Goal: Check status: Check status

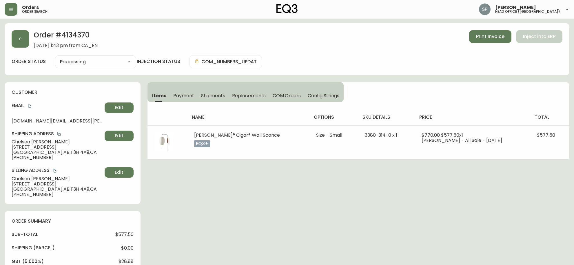
select select "PROCESSING"
click at [6, 9] on button "button" at bounding box center [11, 9] width 13 height 13
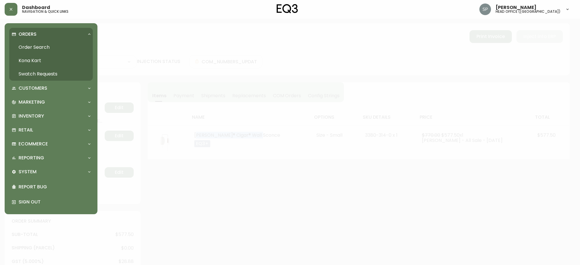
click at [39, 47] on link "Order Search" at bounding box center [51, 47] width 84 height 13
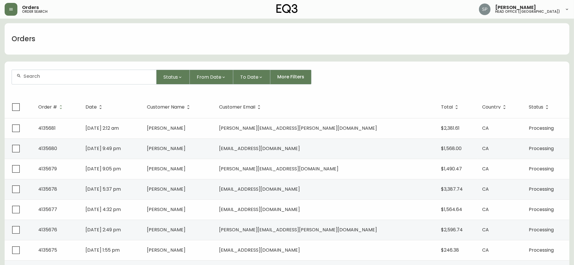
click at [41, 75] on input "text" at bounding box center [87, 76] width 128 height 6
type input "4135643"
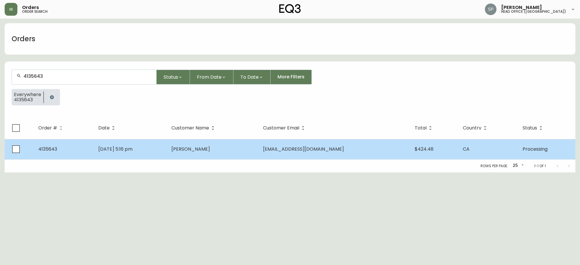
click at [133, 146] on span "[DATE] 5:16 pm" at bounding box center [115, 149] width 34 height 7
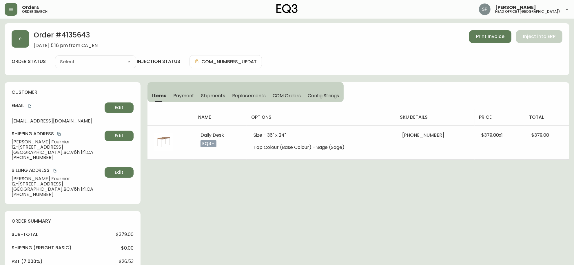
type input "Processing"
select select "PROCESSING"
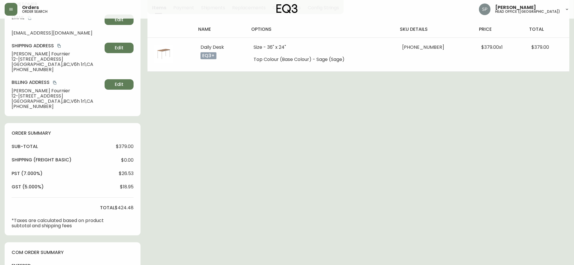
scroll to position [184, 0]
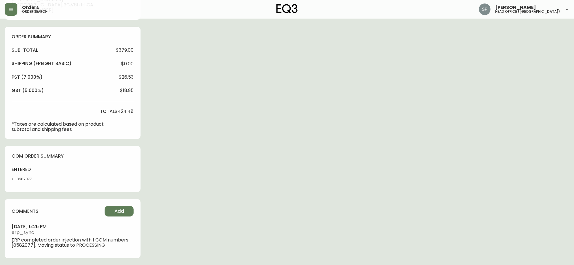
click at [30, 177] on li "8582077" at bounding box center [32, 178] width 31 height 5
click at [28, 175] on div "entered 8582077" at bounding box center [30, 175] width 36 height 19
copy li "8582077"
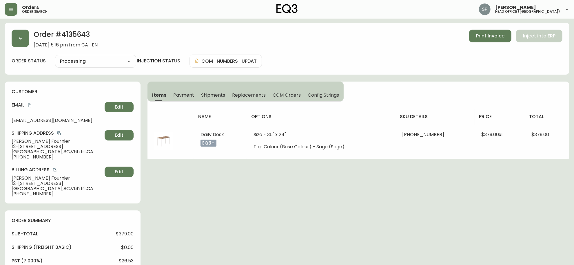
scroll to position [0, 0]
click at [28, 141] on span "[PERSON_NAME]" at bounding box center [57, 141] width 91 height 5
copy span "[PERSON_NAME]"
click at [46, 143] on span "[PERSON_NAME]" at bounding box center [57, 141] width 91 height 5
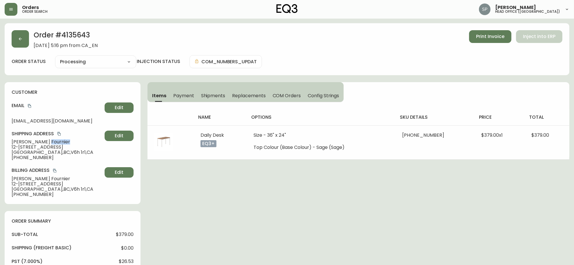
click at [46, 143] on span "[PERSON_NAME]" at bounding box center [57, 141] width 91 height 5
copy span "Fournier"
click at [30, 105] on icon "copy" at bounding box center [30, 106] width 4 height 4
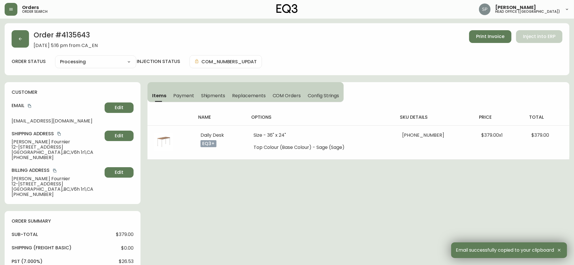
click at [34, 155] on span "[PHONE_NUMBER]" at bounding box center [57, 157] width 91 height 5
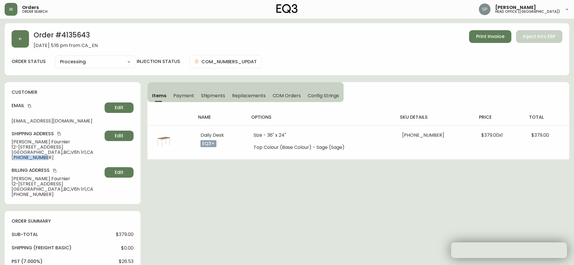
click at [34, 155] on span "[PHONE_NUMBER]" at bounding box center [57, 157] width 91 height 5
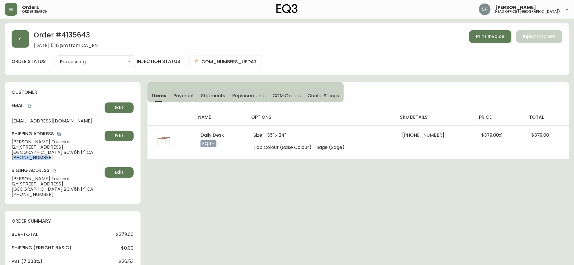
copy span "16047150323"
drag, startPoint x: 61, startPoint y: 147, endPoint x: 2, endPoint y: 147, distance: 59.4
click at [2, 147] on main "Order # 4135643 [DATE] 5:16 pm from CA_EN Print Invoice Inject into ERP order s…" at bounding box center [287, 234] width 574 height 431
copy span "12-[STREET_ADDRESS]"
click at [26, 151] on span "[GEOGRAPHIC_DATA] , [GEOGRAPHIC_DATA] , V6h 1r1 , [GEOGRAPHIC_DATA]" at bounding box center [57, 152] width 91 height 5
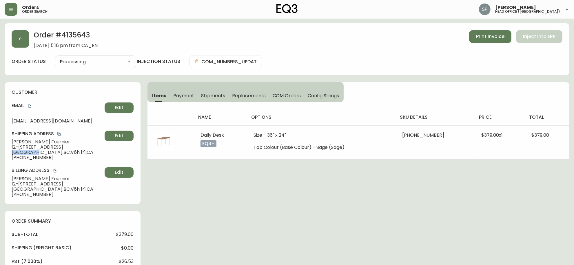
click at [26, 151] on span "[GEOGRAPHIC_DATA] , [GEOGRAPHIC_DATA] , V6h 1r1 , [GEOGRAPHIC_DATA]" at bounding box center [57, 152] width 91 height 5
copy span "[GEOGRAPHIC_DATA]"
drag, startPoint x: 48, startPoint y: 153, endPoint x: 62, endPoint y: 153, distance: 13.9
click at [62, 153] on span "[GEOGRAPHIC_DATA] , [GEOGRAPHIC_DATA] , V6h 1r1 , [GEOGRAPHIC_DATA]" at bounding box center [57, 152] width 91 height 5
copy span "V6h 1r1"
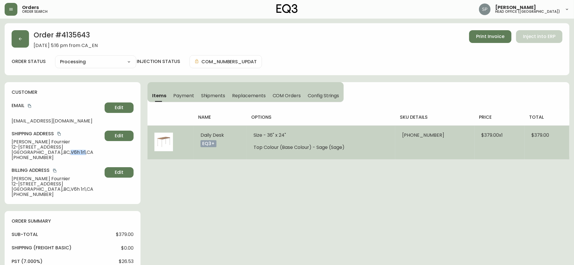
drag, startPoint x: 312, startPoint y: 150, endPoint x: 316, endPoint y: 150, distance: 4.6
click at [312, 150] on td "Size - 36" x 24" Top Colour (Base Colour) - Sage (Sage)" at bounding box center [321, 142] width 149 height 34
drag, startPoint x: 401, startPoint y: 137, endPoint x: 437, endPoint y: 140, distance: 36.4
click at [437, 140] on td "[PHONE_NUMBER]" at bounding box center [435, 142] width 79 height 34
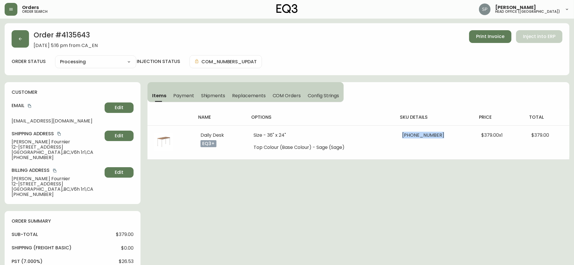
copy span "3350-2511-5536"
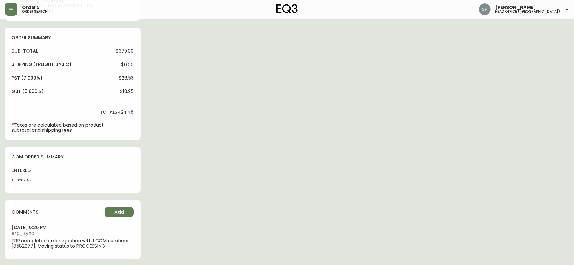
scroll to position [184, 0]
click at [124, 209] on button "Add" at bounding box center [119, 211] width 29 height 10
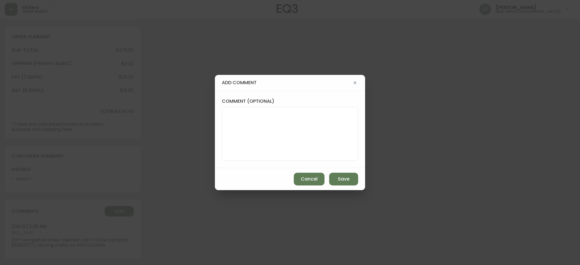
click at [240, 132] on textarea "comment (optional)" at bounding box center [290, 133] width 126 height 46
paste textarea "P019794"
type textarea "PO: YP019794"
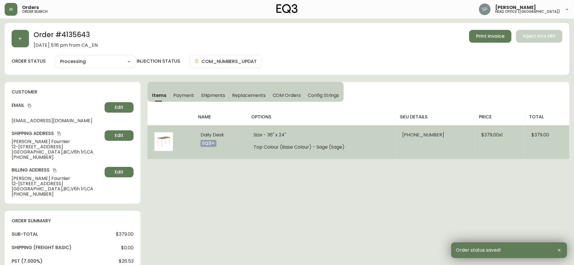
scroll to position [0, 0]
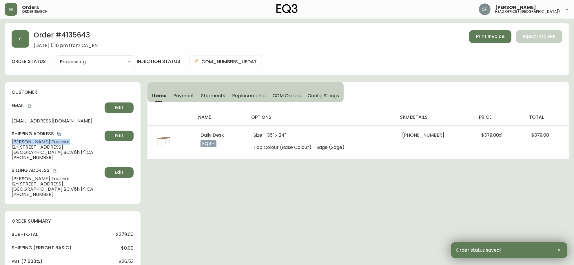
drag, startPoint x: 63, startPoint y: 140, endPoint x: 9, endPoint y: 142, distance: 54.0
click at [9, 142] on div "customer Email [EMAIL_ADDRESS][DOMAIN_NAME] Edit Shipping Address [PERSON_NAME]…" at bounding box center [73, 143] width 136 height 122
copy span "[PERSON_NAME]"
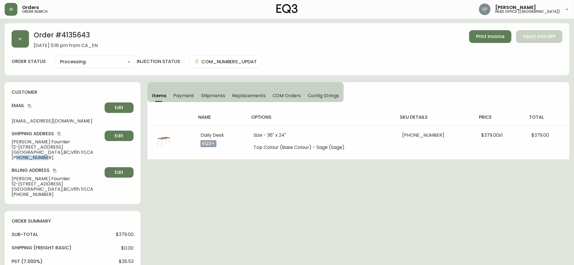
drag, startPoint x: 47, startPoint y: 157, endPoint x: 16, endPoint y: 160, distance: 31.1
click at [16, 160] on span "[PHONE_NUMBER]" at bounding box center [57, 157] width 91 height 5
copy span "6047150323"
click at [31, 105] on icon "copy" at bounding box center [30, 106] width 4 height 4
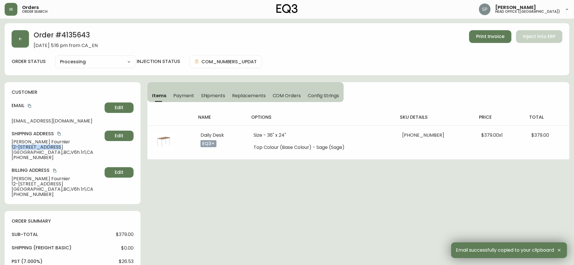
drag, startPoint x: 43, startPoint y: 146, endPoint x: -1, endPoint y: 146, distance: 43.8
click at [0, 146] on html "Orders order search [PERSON_NAME] head office ([GEOGRAPHIC_DATA]) Order # 41356…" at bounding box center [287, 238] width 574 height 476
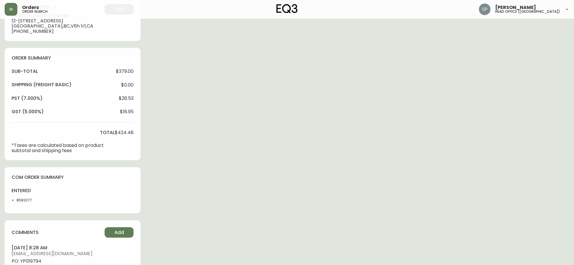
scroll to position [181, 0]
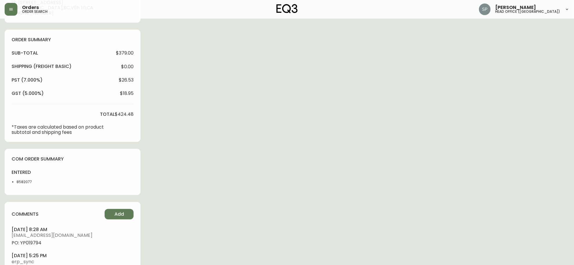
click at [23, 180] on li "8582077" at bounding box center [32, 181] width 31 height 5
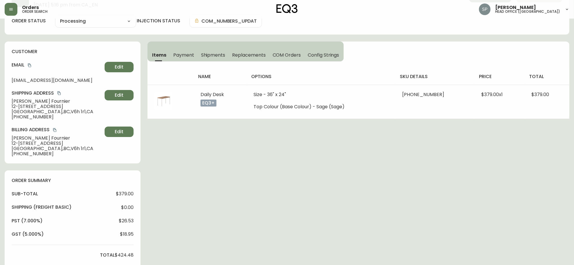
scroll to position [36, 0]
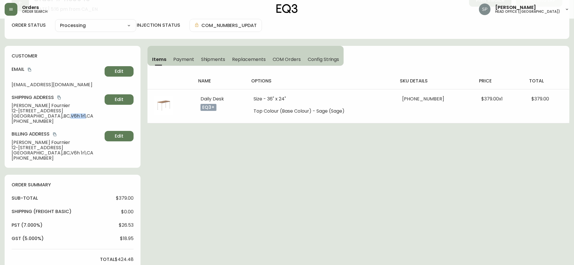
drag, startPoint x: 48, startPoint y: 117, endPoint x: 62, endPoint y: 115, distance: 14.3
click at [62, 115] on span "[GEOGRAPHIC_DATA] , [GEOGRAPHIC_DATA] , V6h 1r1 , [GEOGRAPHIC_DATA]" at bounding box center [57, 115] width 91 height 5
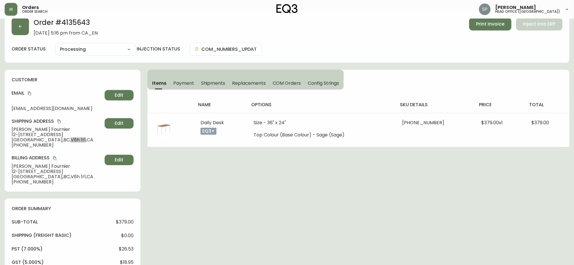
scroll to position [0, 0]
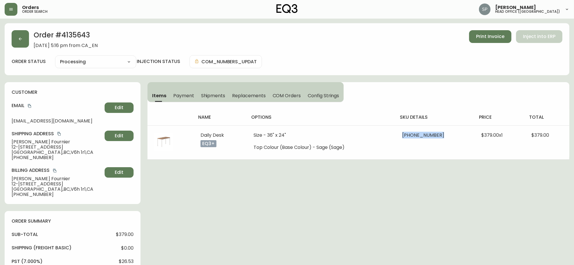
drag, startPoint x: 402, startPoint y: 136, endPoint x: 212, endPoint y: 111, distance: 191.6
click at [438, 140] on td "[PHONE_NUMBER]" at bounding box center [435, 142] width 79 height 34
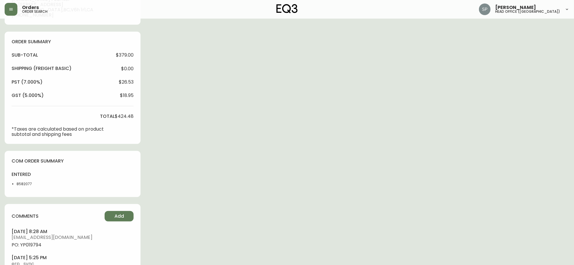
scroll to position [181, 0]
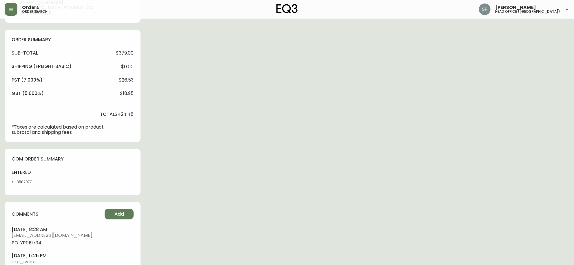
click at [23, 179] on li "8582077" at bounding box center [32, 181] width 31 height 5
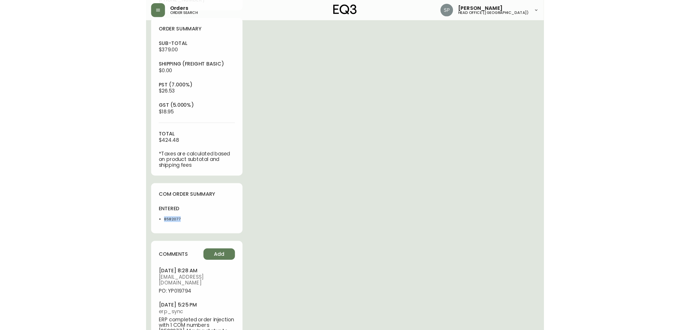
scroll to position [145, 0]
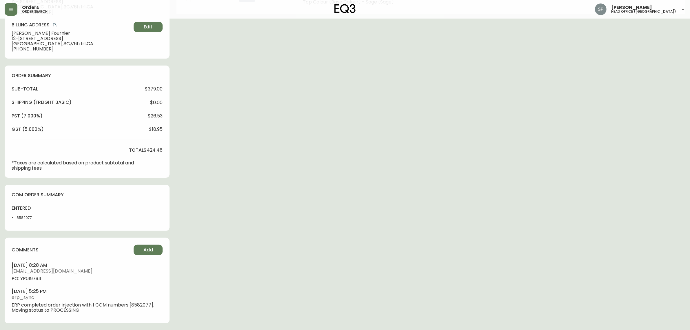
click at [320, 154] on div "Order # 4135643 [DATE] 5:16 pm from CA_EN Print Invoice Inject into ERP order s…" at bounding box center [345, 104] width 681 height 452
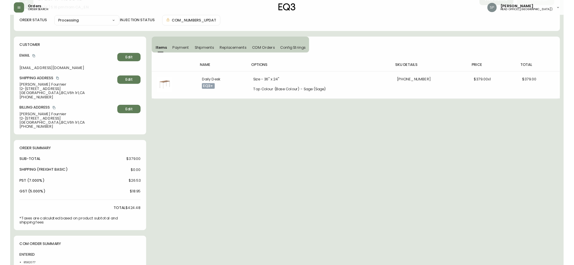
scroll to position [0, 0]
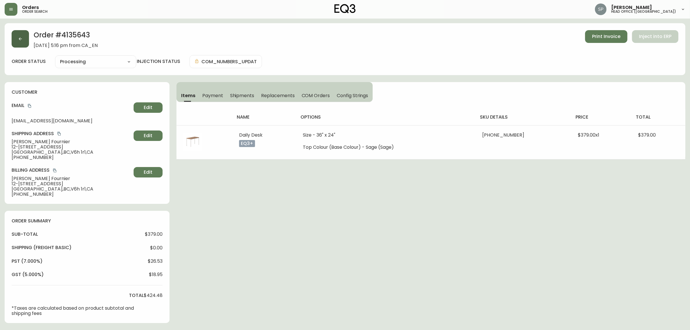
click at [24, 46] on button "button" at bounding box center [20, 38] width 17 height 17
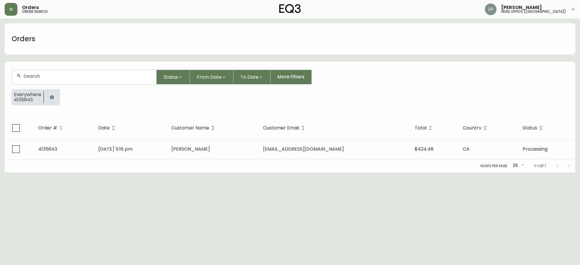
click at [70, 71] on div at bounding box center [84, 77] width 144 height 14
paste input "4135680"
type input "4135680"
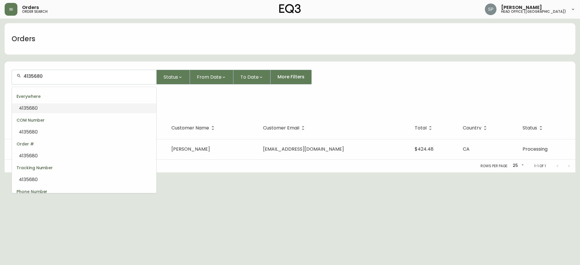
click at [41, 108] on li "4135680" at bounding box center [84, 108] width 144 height 10
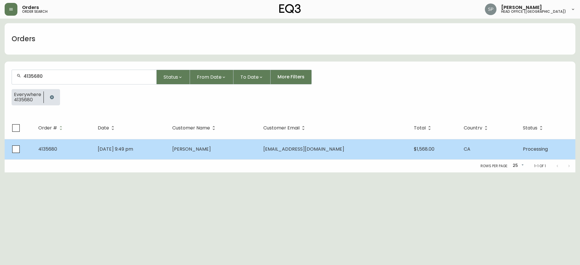
click at [167, 142] on td "[DATE] 9:49 pm" at bounding box center [130, 149] width 75 height 20
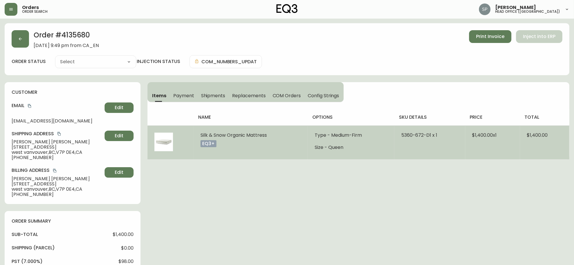
type input "Processing"
select select "PROCESSING"
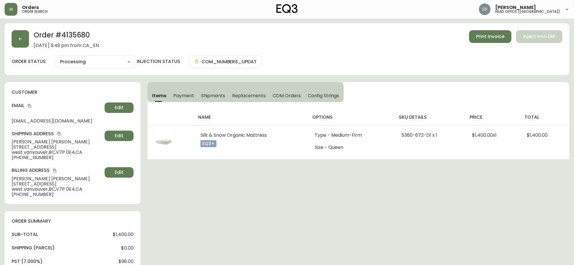
click at [20, 141] on span "[PERSON_NAME]" at bounding box center [57, 141] width 91 height 5
drag, startPoint x: 50, startPoint y: 140, endPoint x: -1, endPoint y: 144, distance: 51.2
click at [0, 144] on html "Orders order search [PERSON_NAME] head office ([GEOGRAPHIC_DATA]) Order # 41356…" at bounding box center [287, 224] width 574 height 449
click at [29, 105] on icon "copy" at bounding box center [30, 106] width 4 height 4
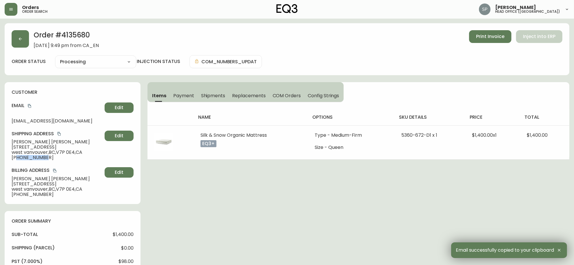
drag, startPoint x: 47, startPoint y: 160, endPoint x: 17, endPoint y: 161, distance: 29.9
click at [17, 161] on div "customer Email [EMAIL_ADDRESS][DOMAIN_NAME] Edit Shipping Address [PERSON_NAME]…" at bounding box center [73, 143] width 136 height 122
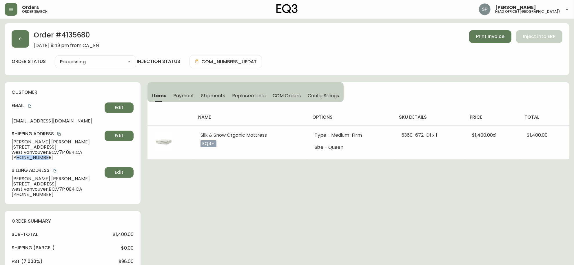
drag, startPoint x: 71, startPoint y: 148, endPoint x: -14, endPoint y: 146, distance: 85.3
click at [0, 146] on html "Orders order search [PERSON_NAME] head office ([GEOGRAPHIC_DATA]) Order # 41356…" at bounding box center [287, 224] width 574 height 449
drag, startPoint x: 59, startPoint y: 153, endPoint x: 76, endPoint y: 153, distance: 16.2
click at [76, 153] on span "west vanvouver , [GEOGRAPHIC_DATA] , V7P 0E4 , [GEOGRAPHIC_DATA]" at bounding box center [57, 152] width 91 height 5
drag, startPoint x: 47, startPoint y: 151, endPoint x: 0, endPoint y: 150, distance: 47.0
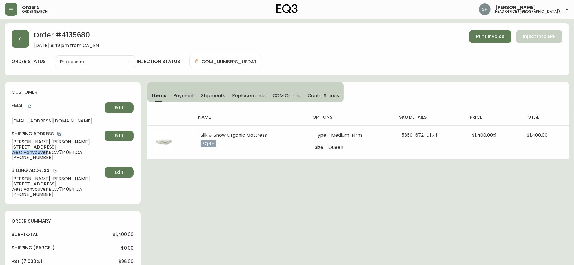
click at [3, 151] on main "Order # 4135680 [DATE] 9:49 pm from CA_EN Print Invoice Inject into ERP order s…" at bounding box center [287, 234] width 574 height 431
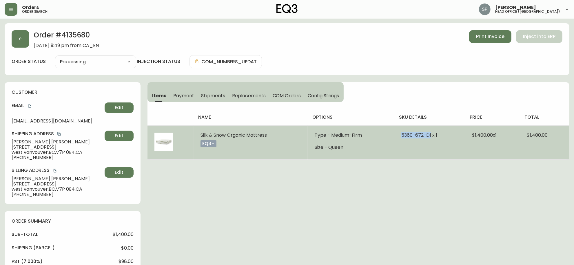
drag, startPoint x: 402, startPoint y: 137, endPoint x: 431, endPoint y: 138, distance: 28.7
click at [431, 138] on td "5360-672-D1 x 1" at bounding box center [430, 142] width 71 height 34
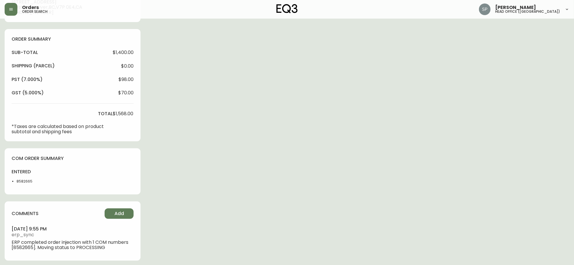
scroll to position [184, 0]
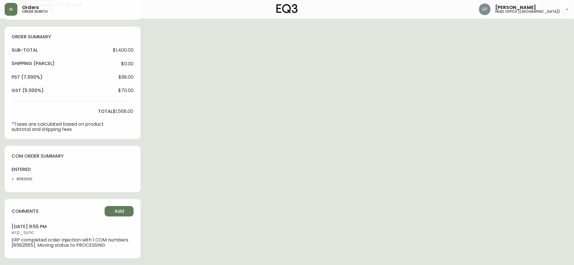
click at [27, 178] on li "8582665" at bounding box center [32, 178] width 31 height 5
click at [208, 141] on div "Order # 4135680 [DATE] 9:49 pm from CA_EN Print Invoice Inject into ERP order s…" at bounding box center [287, 52] width 565 height 426
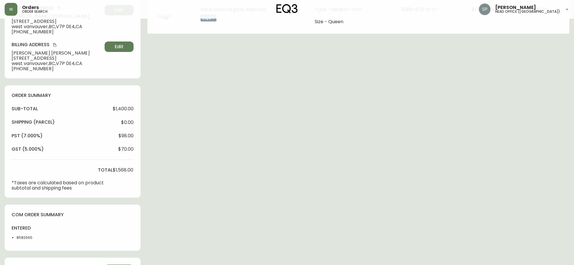
scroll to position [145, 0]
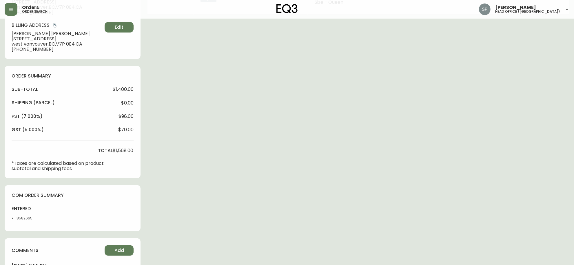
click at [22, 219] on li "8582665" at bounding box center [32, 217] width 31 height 5
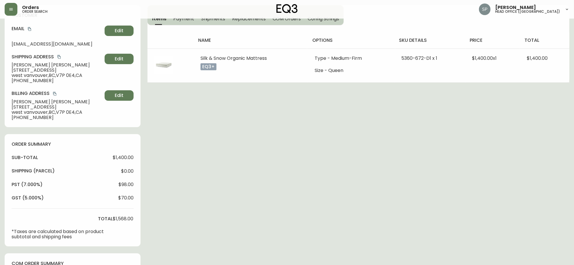
scroll to position [0, 0]
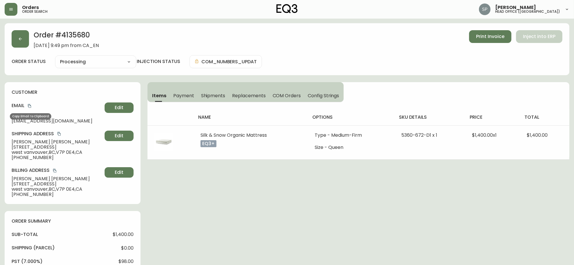
drag, startPoint x: 30, startPoint y: 106, endPoint x: 12, endPoint y: 104, distance: 17.9
click at [30, 106] on icon "copy" at bounding box center [30, 106] width 4 height 4
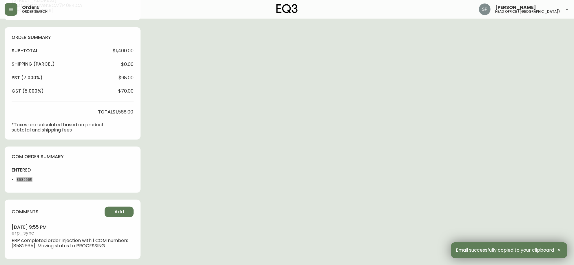
scroll to position [184, 0]
click at [119, 208] on span "Add" at bounding box center [120, 211] width 10 height 6
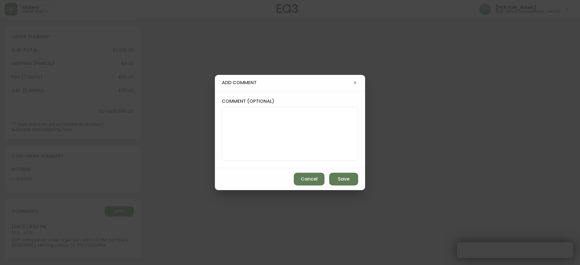
click at [211, 148] on div "add comment comment (optional) Cancel Save" at bounding box center [290, 132] width 580 height 265
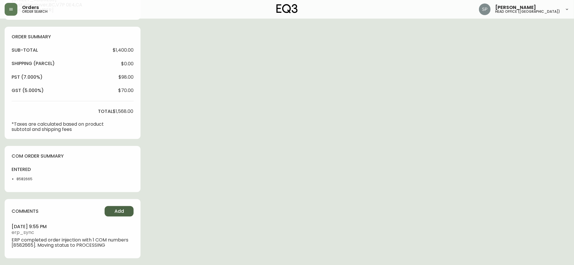
click at [124, 206] on button "Add" at bounding box center [119, 211] width 29 height 10
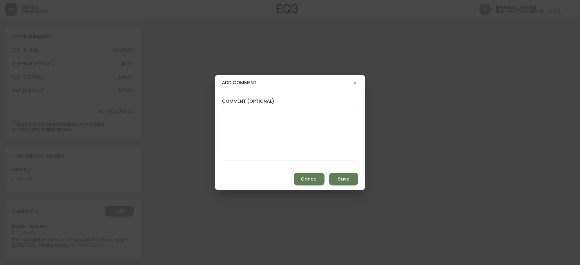
click at [260, 141] on textarea "comment (optional)" at bounding box center [290, 133] width 126 height 46
paste textarea "P019795"
type textarea "PO: YP019795"
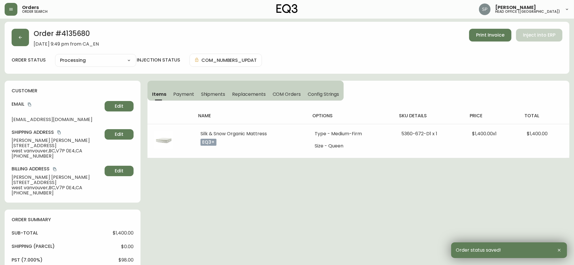
scroll to position [0, 0]
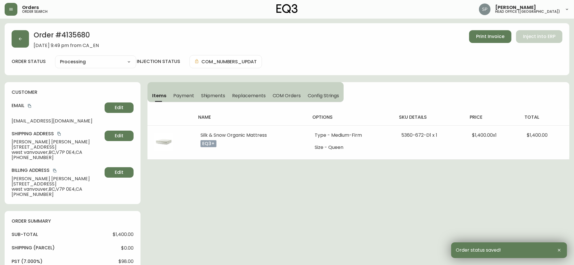
click at [86, 38] on h2 "Order # 4135680" at bounding box center [66, 36] width 65 height 13
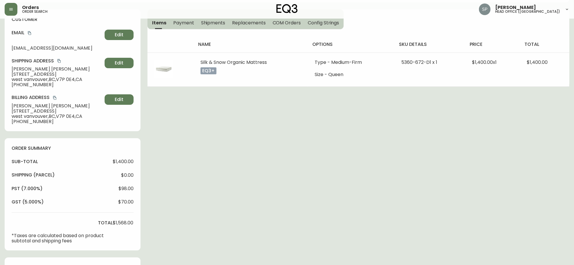
scroll to position [211, 0]
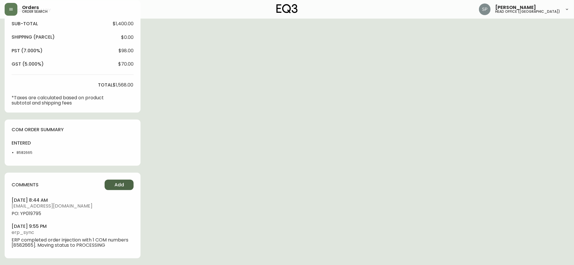
click at [119, 183] on span "Add" at bounding box center [120, 185] width 10 height 6
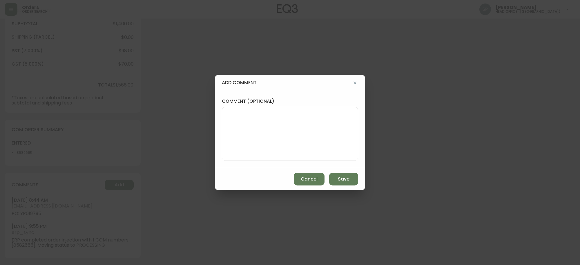
click at [253, 132] on textarea "comment (optional)" at bounding box center [290, 133] width 126 height 46
paste textarea "4135680"
type textarea "S&S ORD#E4135680"
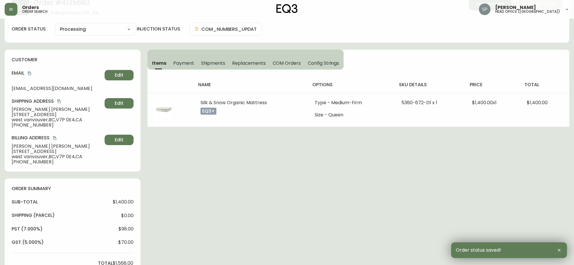
scroll to position [0, 0]
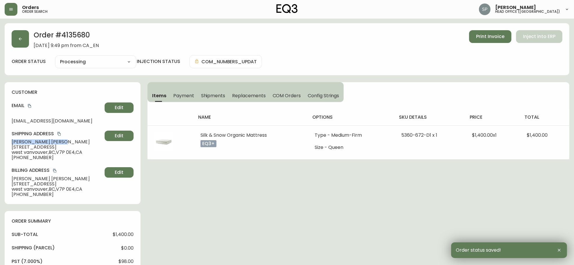
drag, startPoint x: 50, startPoint y: 139, endPoint x: -1, endPoint y: 141, distance: 50.5
click at [0, 141] on html "Orders order search [PERSON_NAME] head office ([GEOGRAPHIC_DATA]) Order # 41356…" at bounding box center [287, 251] width 574 height 502
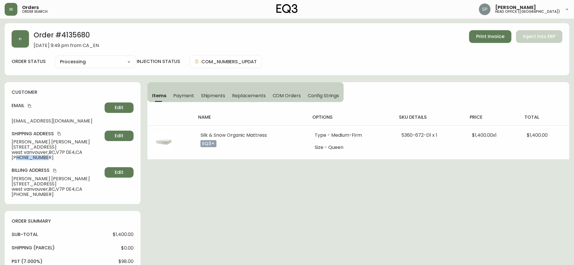
drag, startPoint x: 46, startPoint y: 159, endPoint x: 0, endPoint y: 160, distance: 45.8
click at [15, 162] on div "customer Email [EMAIL_ADDRESS][DOMAIN_NAME] Edit Shipping Address [PERSON_NAME]…" at bounding box center [73, 143] width 136 height 122
drag, startPoint x: 76, startPoint y: 149, endPoint x: 4, endPoint y: 147, distance: 72.0
click at [4, 147] on main "Order # 4135680 [DATE] 9:49 pm from CA_EN Print Invoice Inject into ERP order s…" at bounding box center [287, 260] width 574 height 483
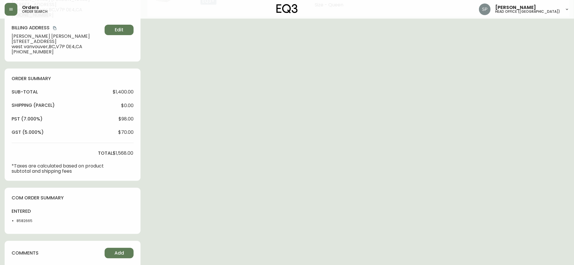
scroll to position [181, 0]
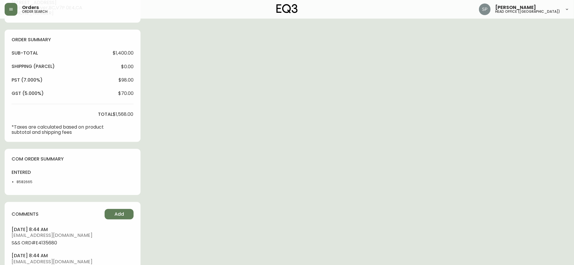
click at [26, 183] on li "8582665" at bounding box center [32, 181] width 31 height 5
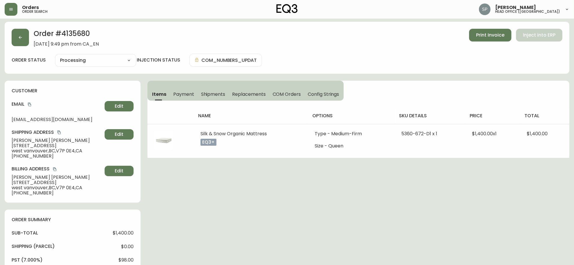
scroll to position [0, 0]
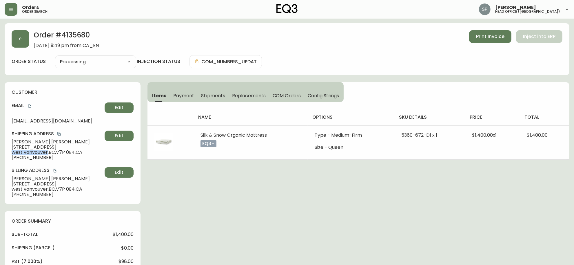
drag, startPoint x: 47, startPoint y: 153, endPoint x: 1, endPoint y: 152, distance: 46.7
click at [1, 152] on main "Order # 4135680 [DATE] 9:49 pm from CA_EN Print Invoice Inject into ERP order s…" at bounding box center [287, 260] width 574 height 483
drag, startPoint x: 62, startPoint y: 154, endPoint x: 76, endPoint y: 153, distance: 13.4
click at [76, 153] on span "west vanvouver , [GEOGRAPHIC_DATA] , V7P 0E4 , [GEOGRAPHIC_DATA]" at bounding box center [57, 152] width 91 height 5
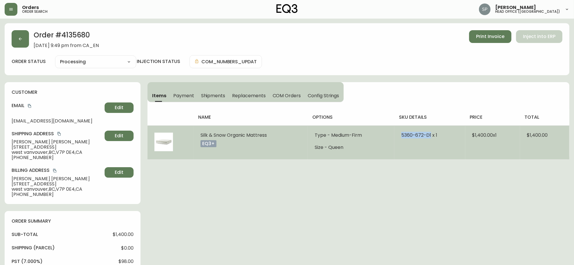
drag, startPoint x: 415, startPoint y: 138, endPoint x: 431, endPoint y: 139, distance: 16.0
click at [431, 139] on td "5360-672-D1 x 1" at bounding box center [430, 142] width 71 height 34
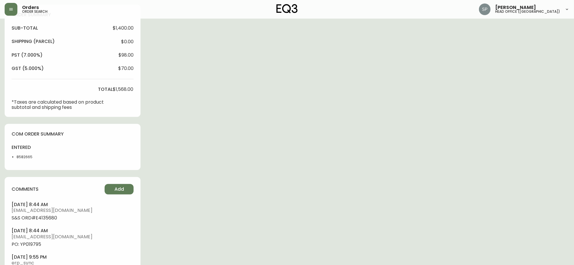
scroll to position [217, 0]
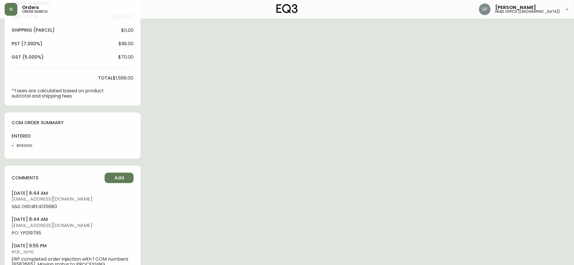
click at [22, 146] on li "8582665" at bounding box center [32, 145] width 31 height 5
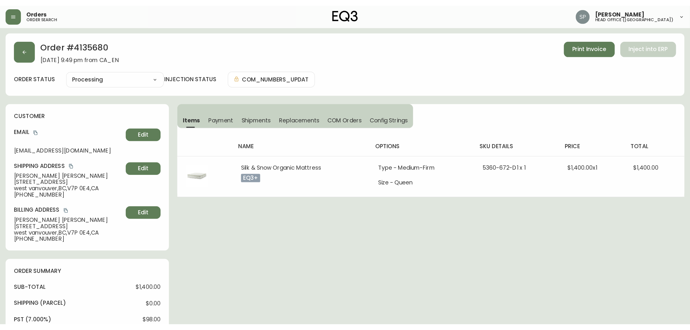
scroll to position [0, 0]
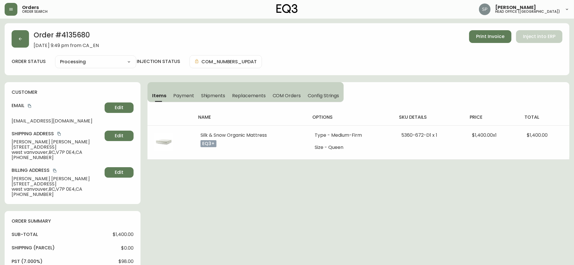
click at [70, 35] on h2 "Order # 4135680" at bounding box center [66, 36] width 65 height 13
click at [237, 161] on div "Order # 4135680 [DATE] 9:49 pm from CA_EN Print Invoice Inject into ERP order s…" at bounding box center [287, 262] width 565 height 478
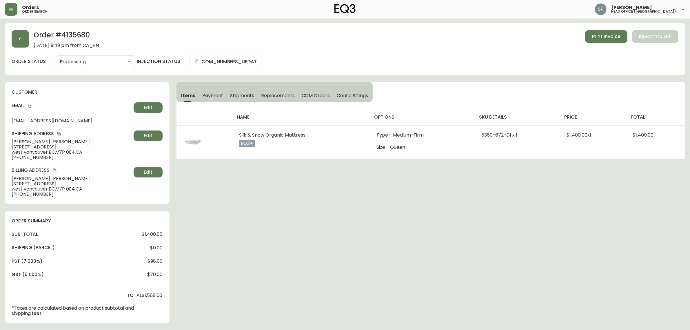
drag, startPoint x: 487, startPoint y: 227, endPoint x: 478, endPoint y: 205, distance: 23.2
click at [487, 227] on div "Order # 4135680 [DATE] 9:49 pm from CA_EN Print Invoice Inject into ERP order s…" at bounding box center [345, 262] width 681 height 478
